Goal: Information Seeking & Learning: Learn about a topic

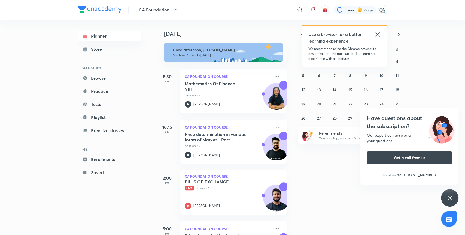
click at [375, 32] on icon at bounding box center [378, 34] width 7 height 7
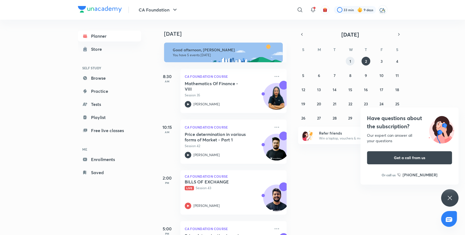
click at [352, 59] on button "1" at bounding box center [350, 61] width 9 height 9
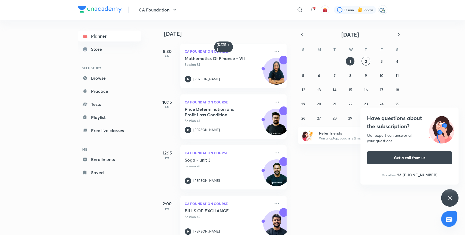
click at [452, 198] on icon at bounding box center [450, 197] width 7 height 7
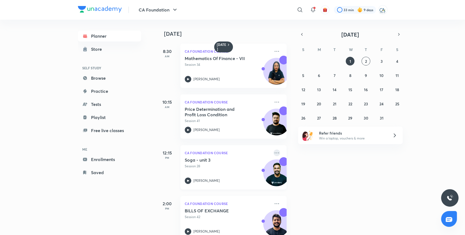
click at [274, 153] on icon at bounding box center [277, 152] width 7 height 7
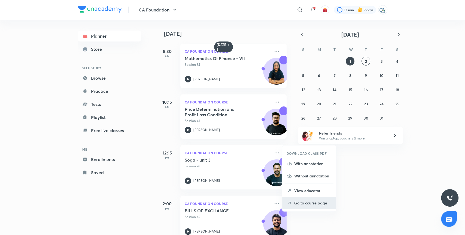
click at [302, 201] on p "Go to course page" at bounding box center [314, 203] width 38 height 6
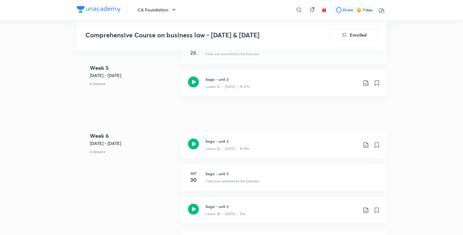
scroll to position [1178, 0]
click at [365, 81] on icon at bounding box center [365, 83] width 7 height 7
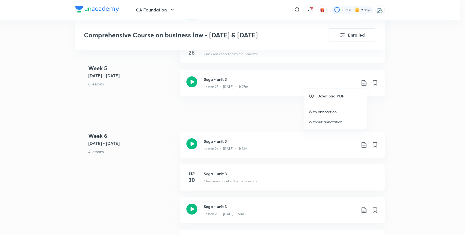
click at [328, 114] on p "With annotation" at bounding box center [323, 112] width 28 height 6
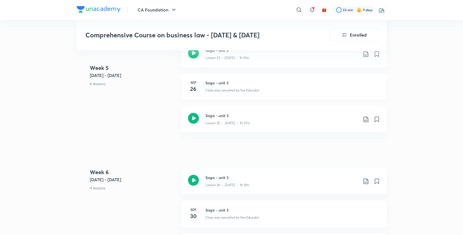
scroll to position [1105, 0]
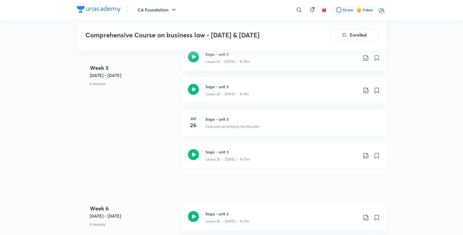
click at [236, 156] on div "Lesson 25 • [DATE] • 1h 27m" at bounding box center [281, 158] width 153 height 7
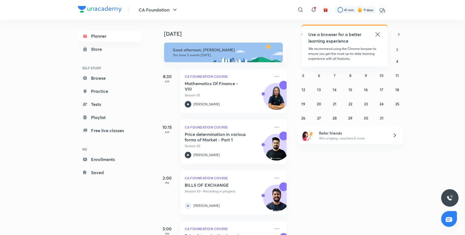
click at [378, 35] on icon at bounding box center [378, 34] width 4 height 4
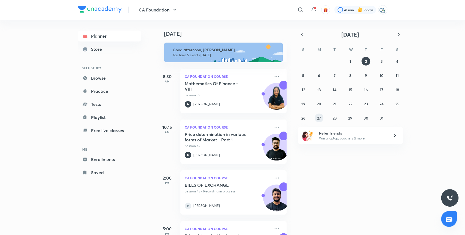
click at [322, 115] on button "27" at bounding box center [319, 117] width 9 height 9
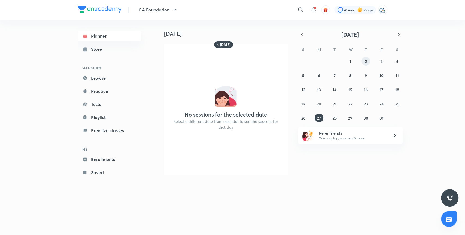
click at [363, 62] on button "2" at bounding box center [366, 61] width 9 height 9
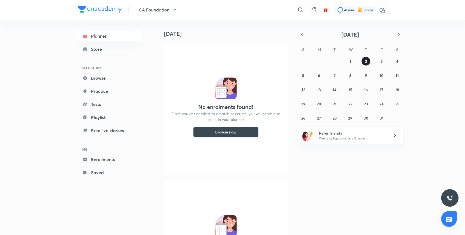
click at [363, 62] on button "2" at bounding box center [366, 61] width 9 height 9
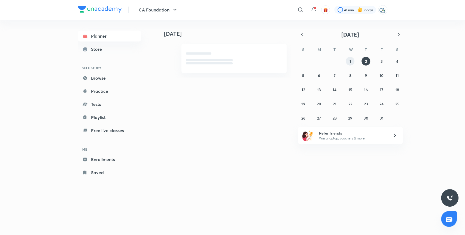
click at [352, 63] on button "1" at bounding box center [350, 61] width 9 height 9
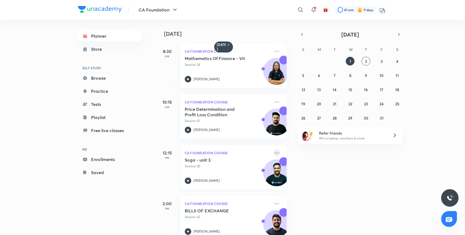
click at [274, 152] on icon at bounding box center [277, 152] width 7 height 7
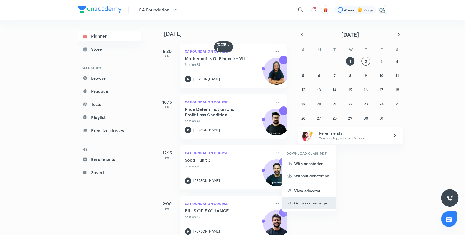
click at [308, 198] on li "Go to course page" at bounding box center [310, 203] width 54 height 12
click at [308, 198] on div "Yesterday 8:30 AM CA Foundation Course Mathematics Of Finance - VII Session 34 …" at bounding box center [311, 127] width 308 height 215
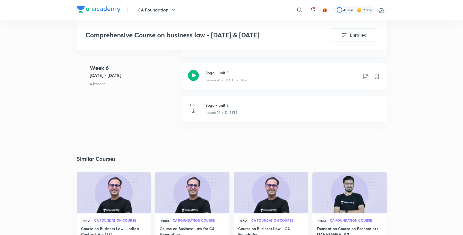
scroll to position [1200, 0]
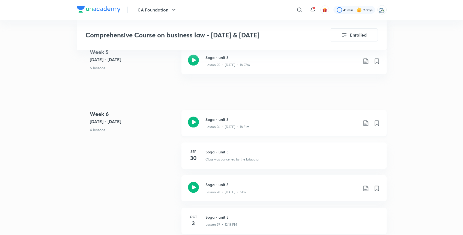
click at [264, 118] on h3 "Soga - unit 3" at bounding box center [281, 119] width 153 height 6
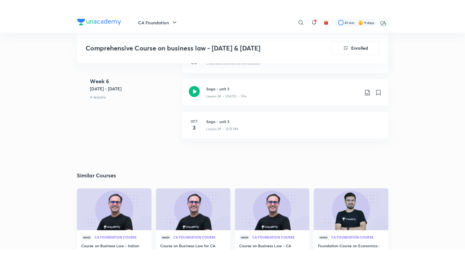
scroll to position [1309, 0]
